Goal: Task Accomplishment & Management: Manage account settings

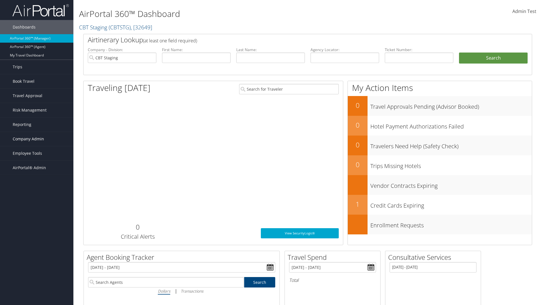
click at [37, 139] on span "Company Admin" at bounding box center [28, 139] width 31 height 14
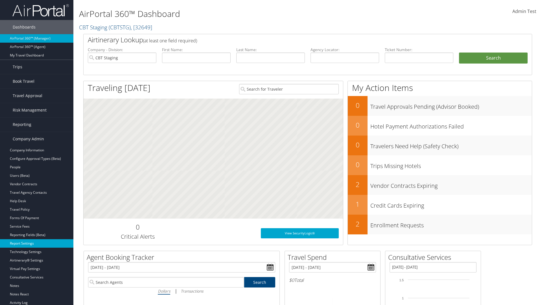
click at [37, 243] on link "Report Settings" at bounding box center [36, 243] width 73 height 8
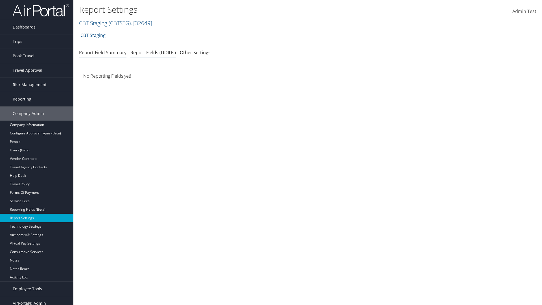
click at [153, 52] on link "Report Fields (UDIDs)" at bounding box center [152, 52] width 45 height 6
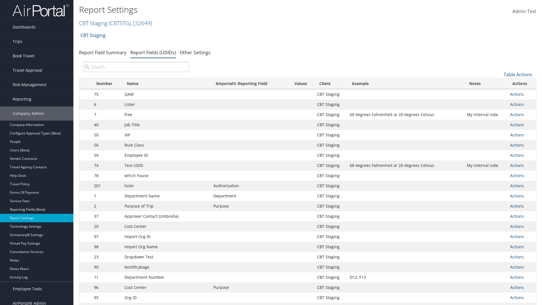
click at [136, 67] on input "search" at bounding box center [136, 67] width 106 height 10
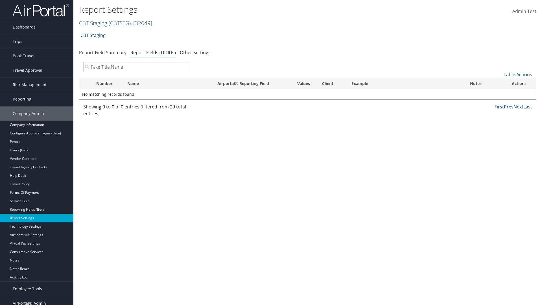
type input "Fake Title Name"
click at [518, 75] on link "Table Actions" at bounding box center [518, 74] width 29 height 6
click at [499, 83] on link "New Record" at bounding box center [499, 83] width 74 height 10
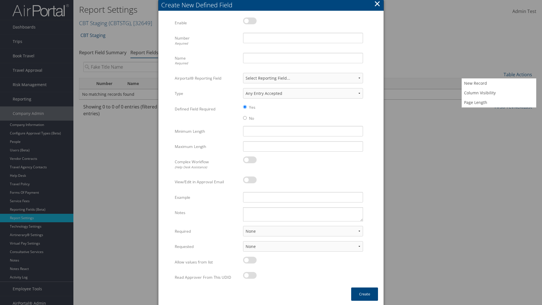
click at [250, 21] on label at bounding box center [250, 21] width 14 height 7
click at [250, 21] on input "checkbox" at bounding box center [248, 22] width 4 height 4
checkbox input "true"
click at [303, 58] on input "Name Required" at bounding box center [303, 58] width 120 height 10
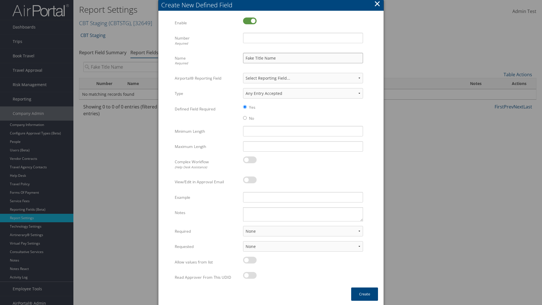
type input "Fake Title Name"
click at [303, 38] on input "Number Required" at bounding box center [303, 38] width 120 height 10
type input "333"
click at [365, 294] on button "Create" at bounding box center [364, 293] width 27 height 13
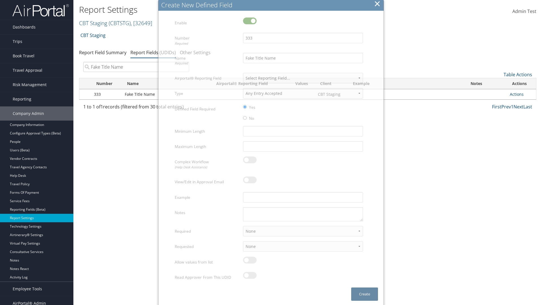
scroll to position [6, 0]
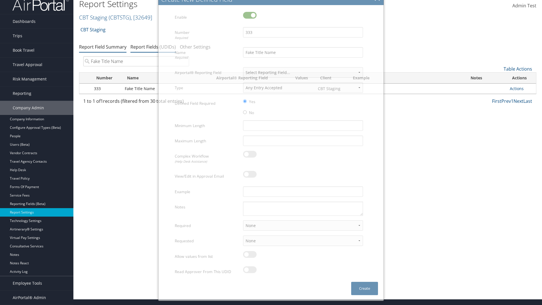
click at [103, 47] on link "Report Field Summary" at bounding box center [102, 47] width 47 height 6
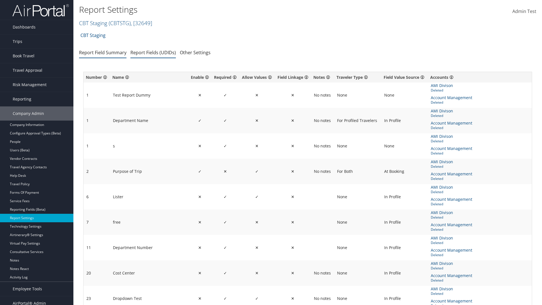
click at [153, 52] on link "Report Fields (UDIDs)" at bounding box center [152, 52] width 45 height 6
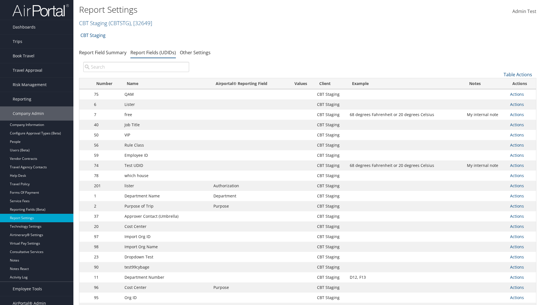
click at [136, 67] on input "search" at bounding box center [136, 67] width 106 height 10
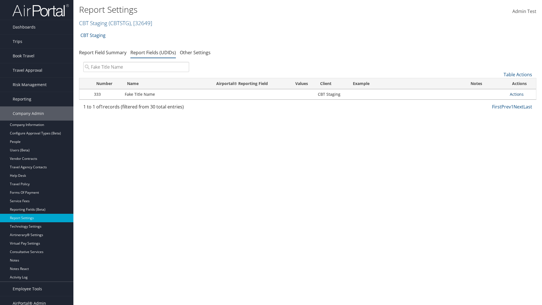
type input "Fake Title Name"
click at [517, 94] on link "Actions" at bounding box center [517, 93] width 14 height 5
click at [494, 132] on link "Delete" at bounding box center [494, 132] width 56 height 10
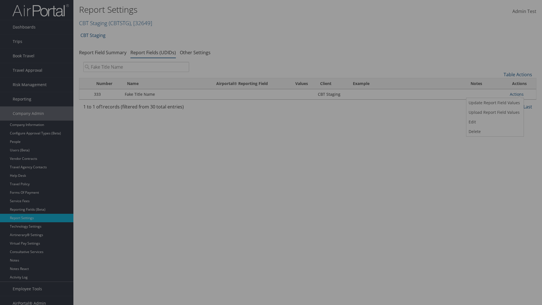
click at [0, 0] on button "Delete" at bounding box center [0, 0] width 0 height 0
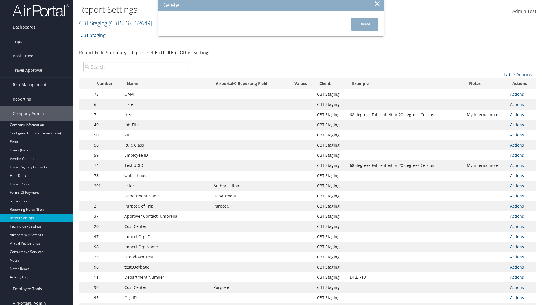
click at [136, 67] on input "search" at bounding box center [136, 67] width 106 height 10
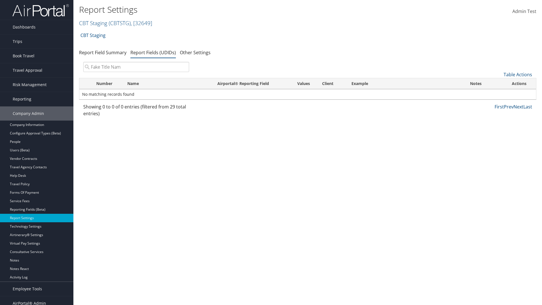
type input "Fake Title Name"
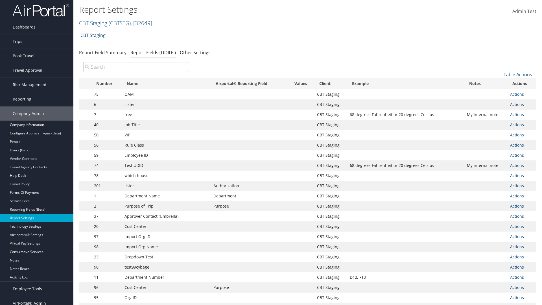
click at [136, 67] on input "search" at bounding box center [136, 67] width 106 height 10
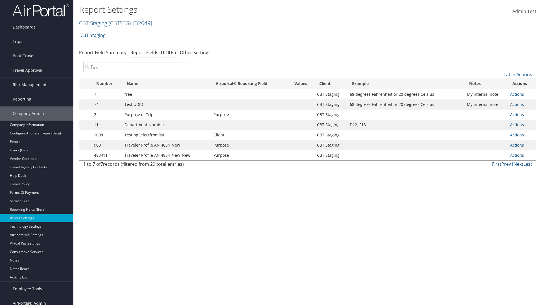
type input "Fake"
